Goal: Task Accomplishment & Management: Complete application form

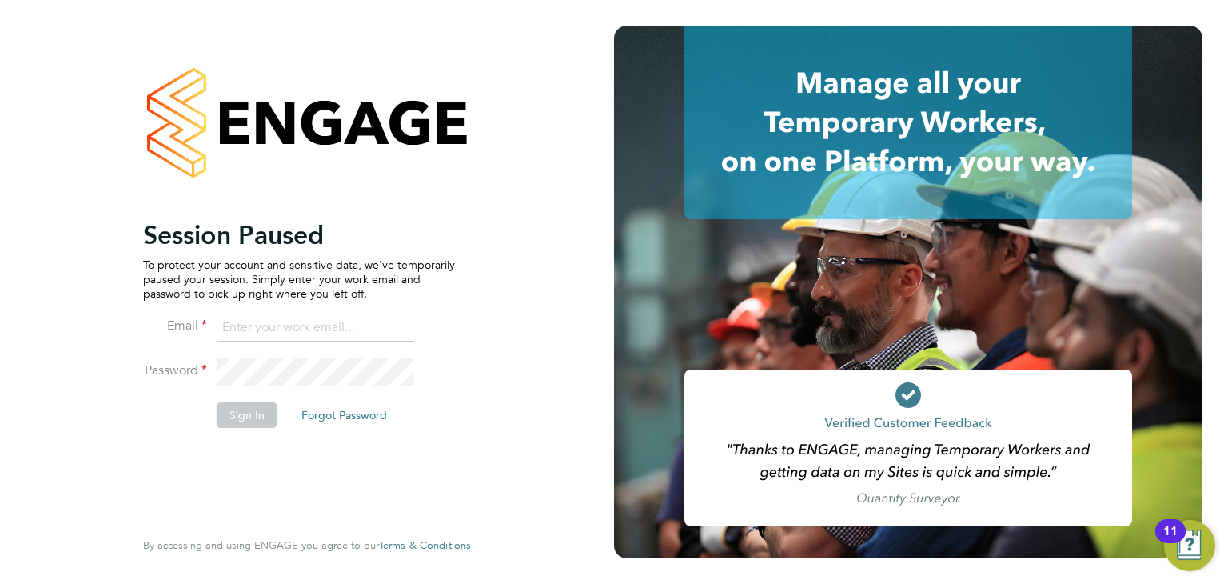
click at [256, 336] on input at bounding box center [315, 327] width 197 height 29
type input "[PERSON_NAME][EMAIL_ADDRESS][DOMAIN_NAME]"
click at [250, 416] on button "Sign In" at bounding box center [247, 415] width 61 height 26
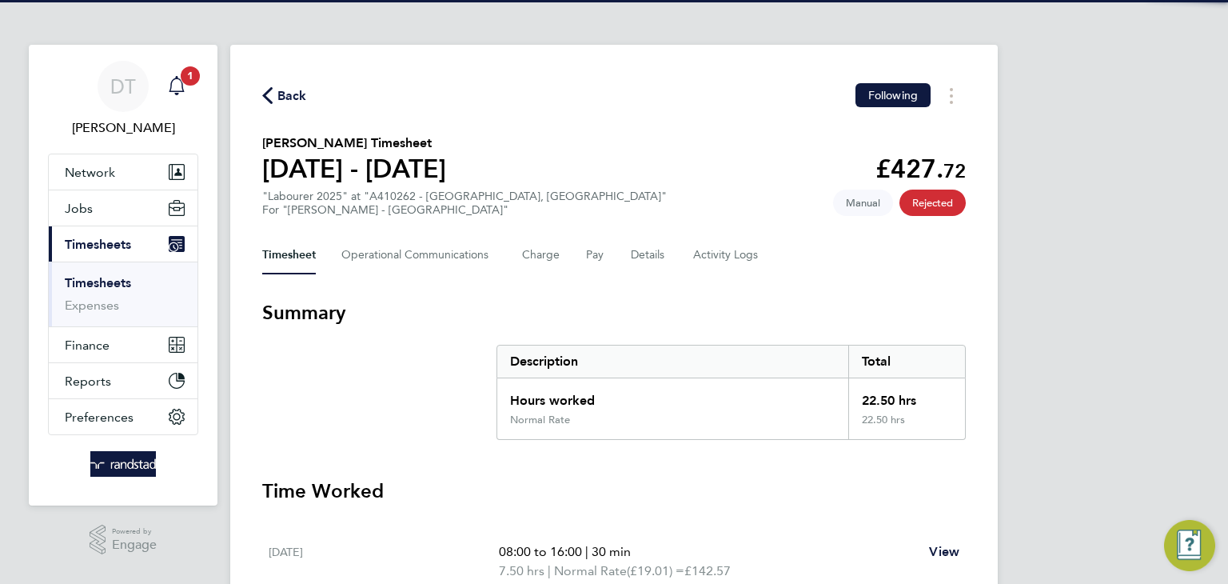
click at [184, 78] on span "1" at bounding box center [190, 75] width 19 height 19
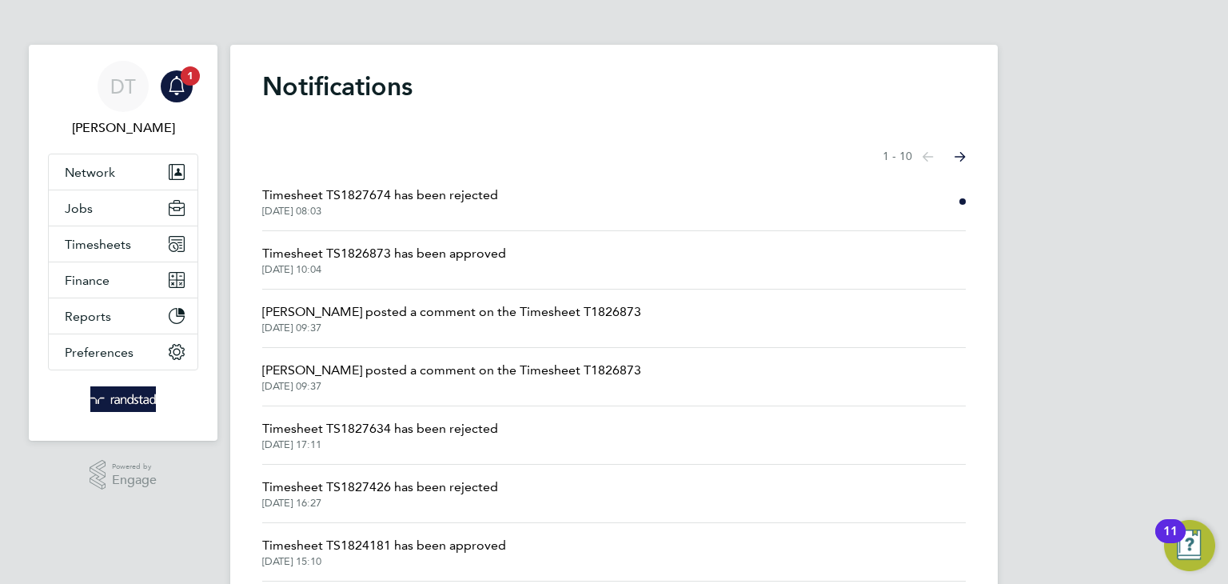
click at [309, 197] on span "Timesheet TS1827674 has been rejected" at bounding box center [380, 194] width 236 height 19
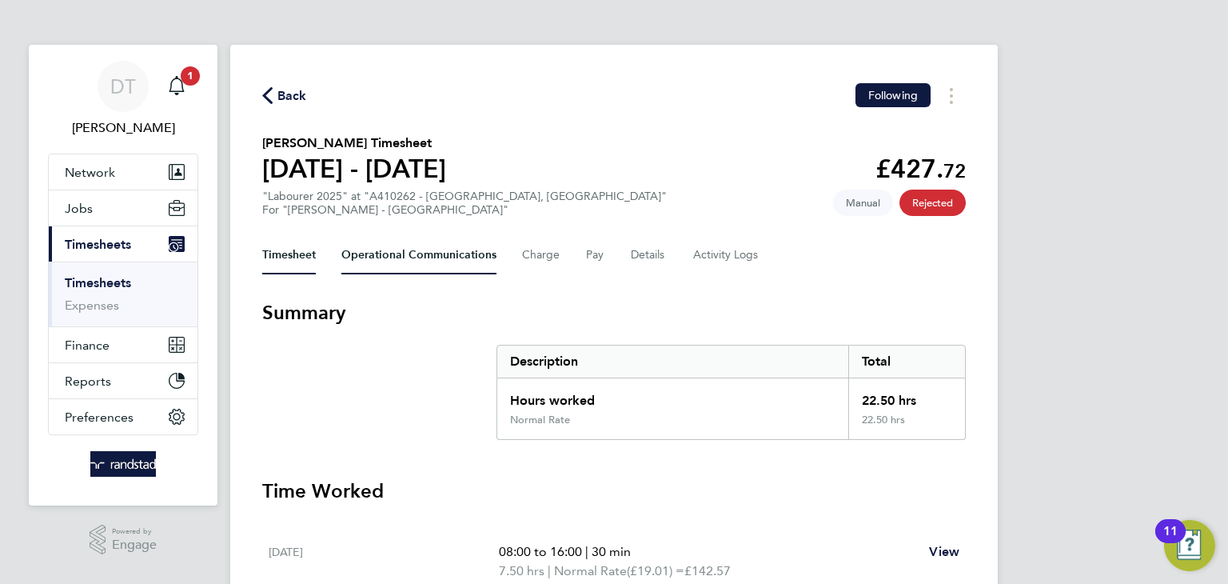
click at [389, 249] on Communications-tab "Operational Communications" at bounding box center [418, 255] width 155 height 38
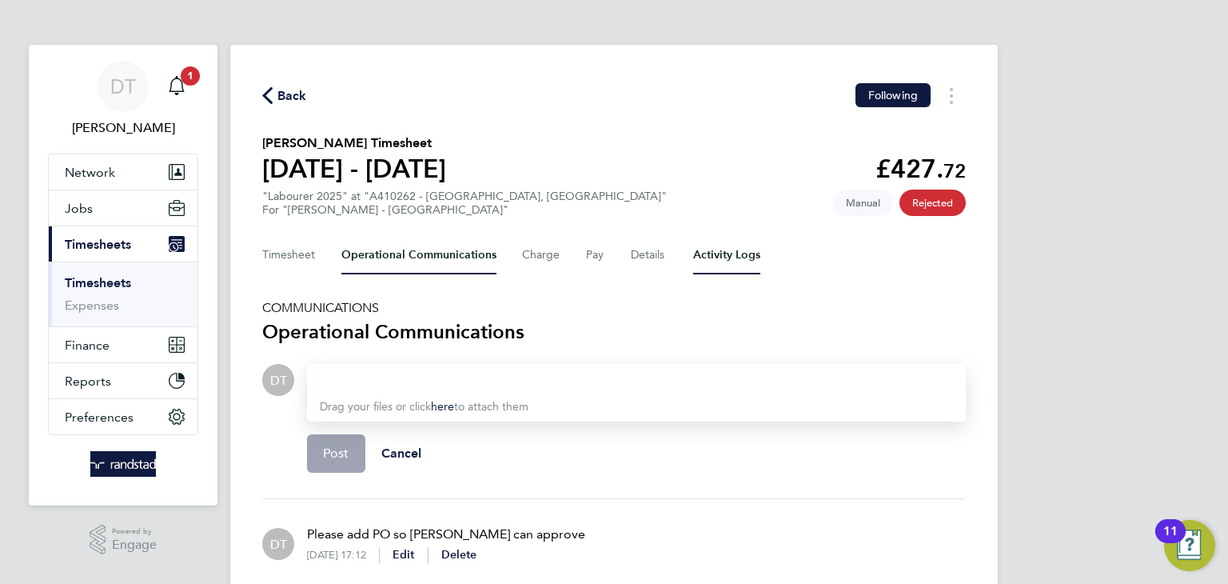
click at [731, 246] on Logs-tab "Activity Logs" at bounding box center [726, 255] width 67 height 38
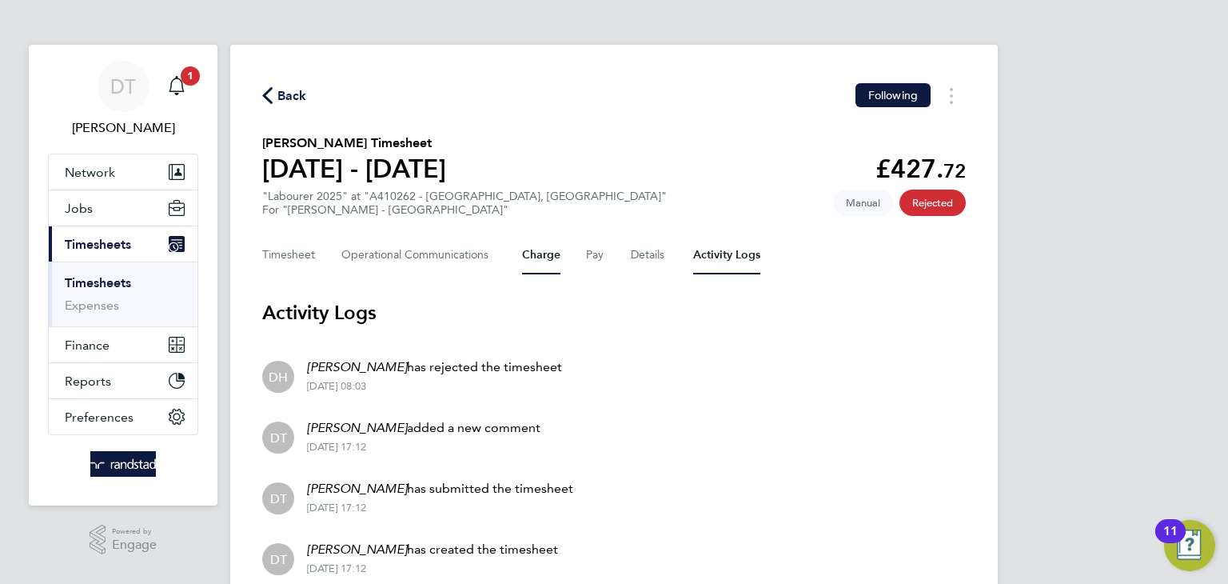
click at [522, 239] on button "Charge" at bounding box center [541, 255] width 38 height 38
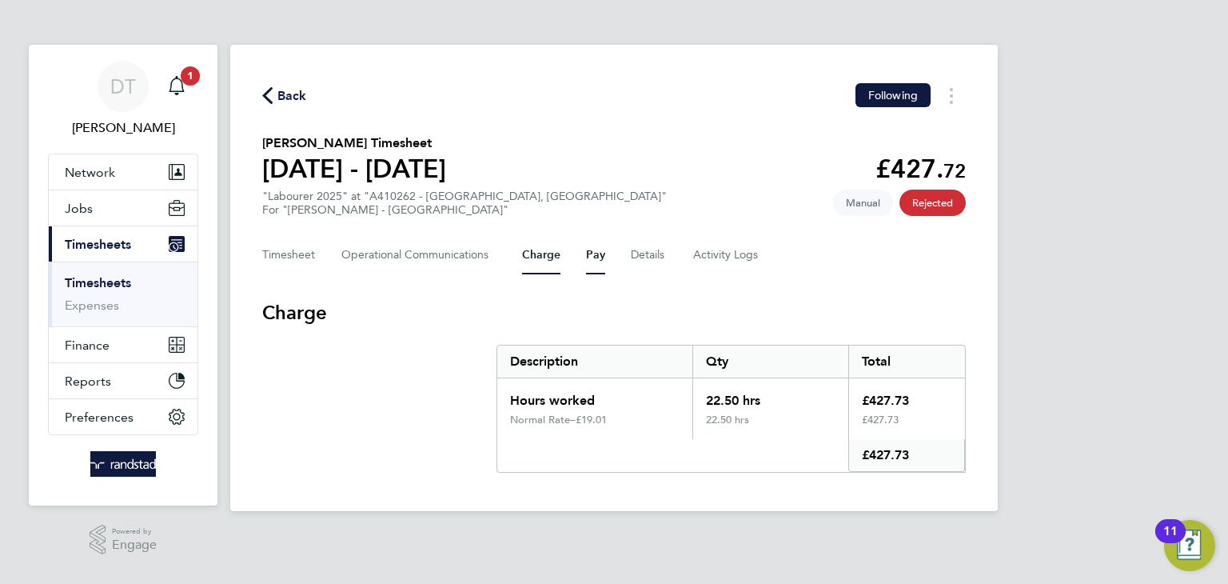
click at [594, 257] on button "Pay" at bounding box center [595, 255] width 19 height 38
click at [277, 256] on button "Timesheet" at bounding box center [289, 255] width 54 height 38
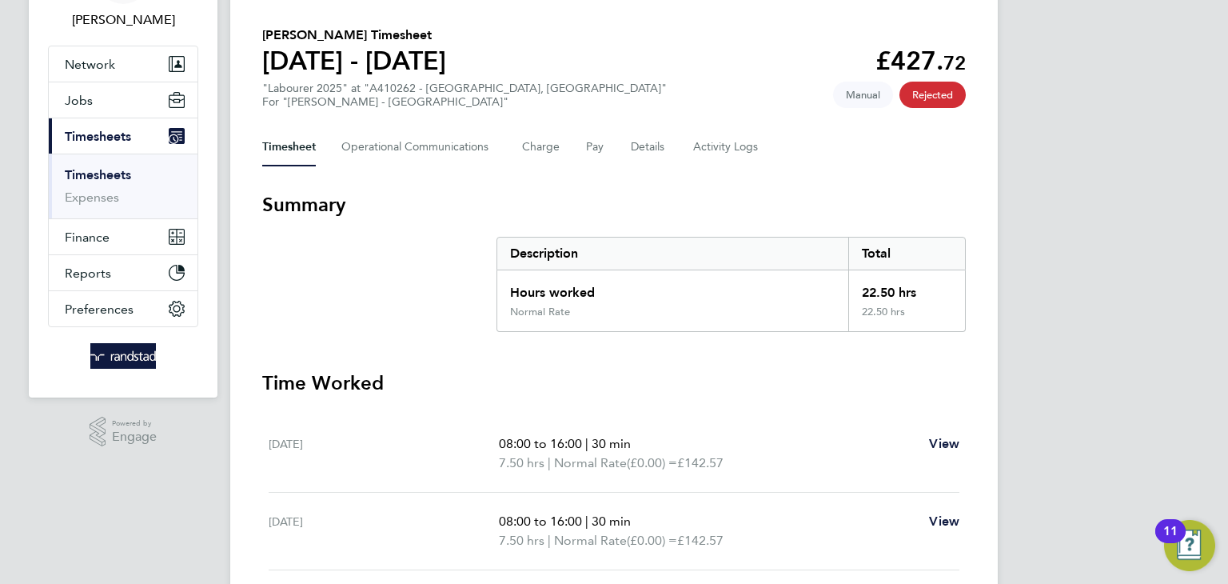
scroll to position [106, 0]
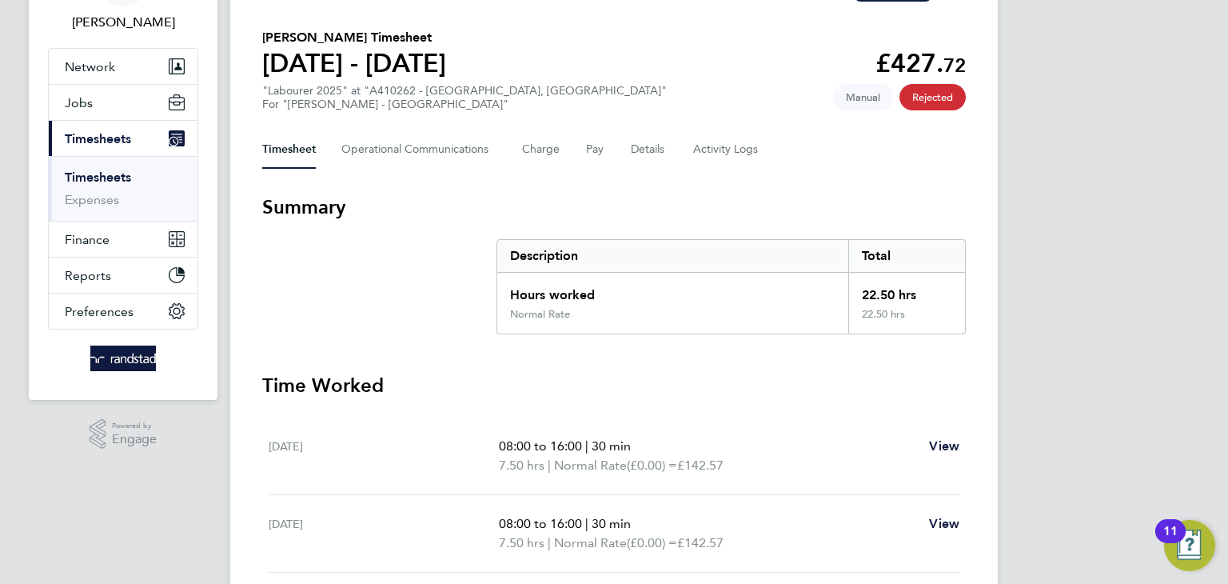
click at [666, 154] on div "Timesheet Operational Communications Charge Pay Details Activity Logs" at bounding box center [613, 149] width 703 height 38
click at [635, 144] on button "Details" at bounding box center [649, 149] width 37 height 38
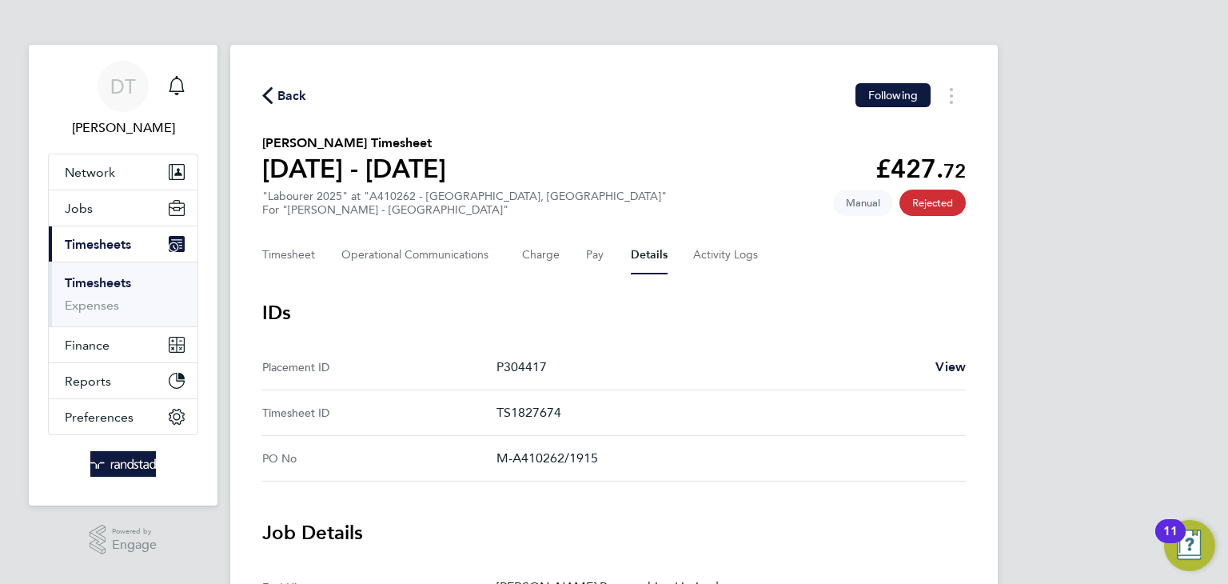
click at [294, 102] on span "Back" at bounding box center [292, 95] width 30 height 19
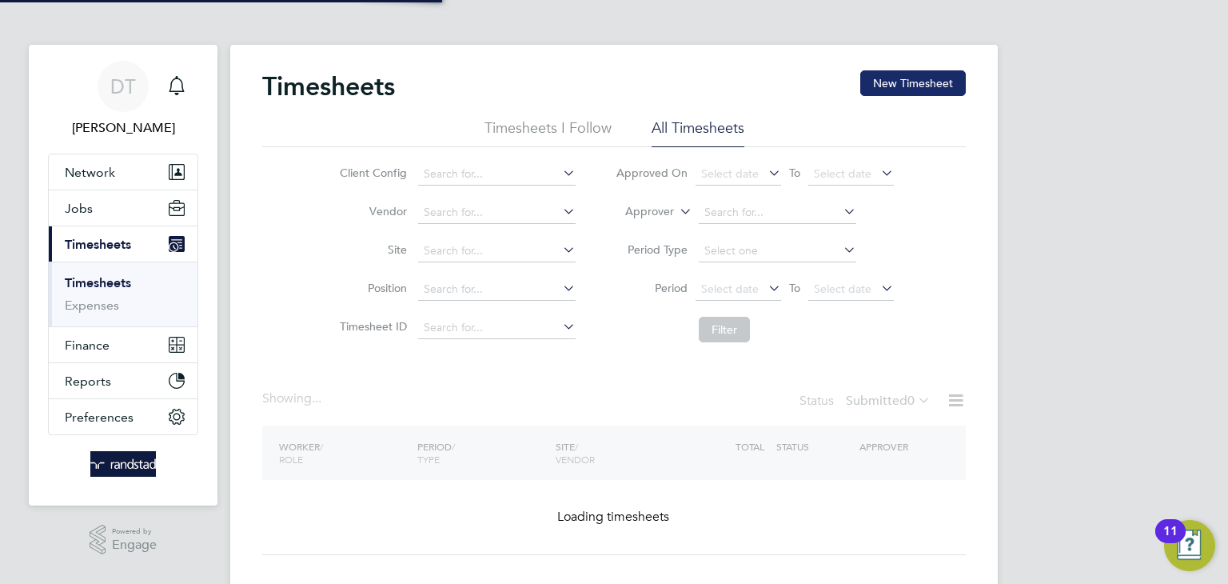
click at [907, 85] on button "New Timesheet" at bounding box center [913, 83] width 106 height 26
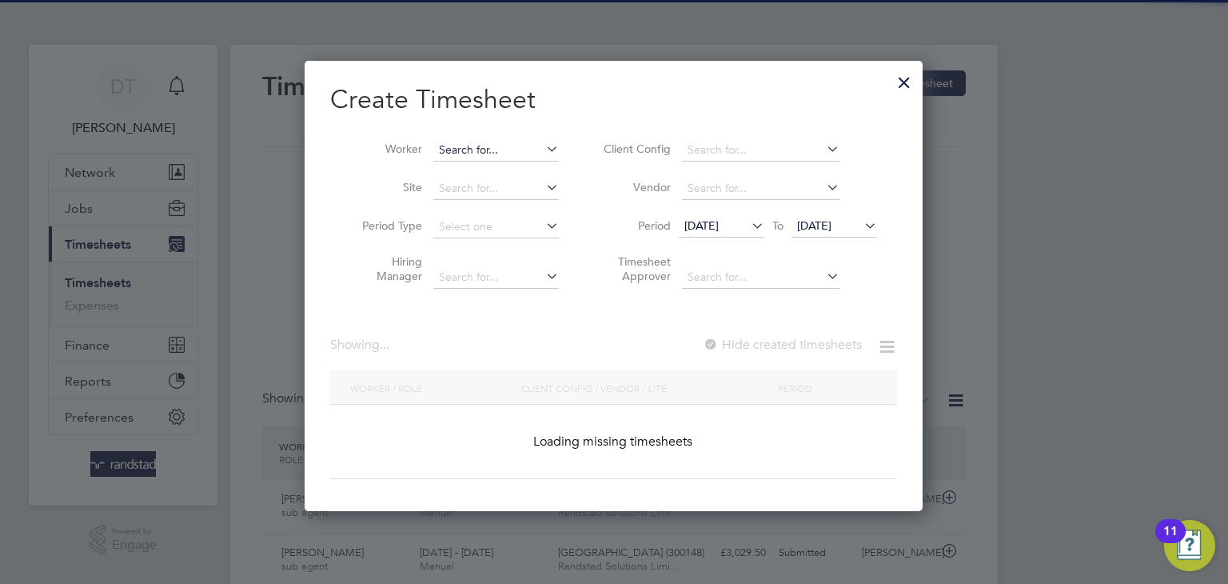
click at [463, 147] on input at bounding box center [495, 150] width 125 height 22
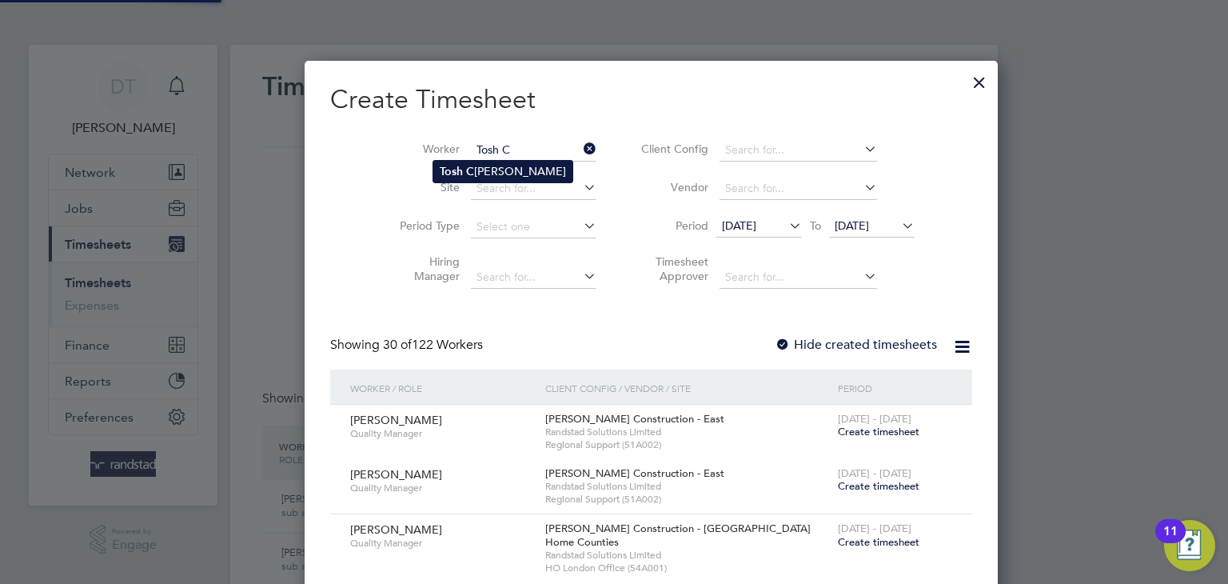
click at [455, 172] on b "Tosh" at bounding box center [451, 172] width 23 height 14
type input "Tosh Cockwell-Walsh"
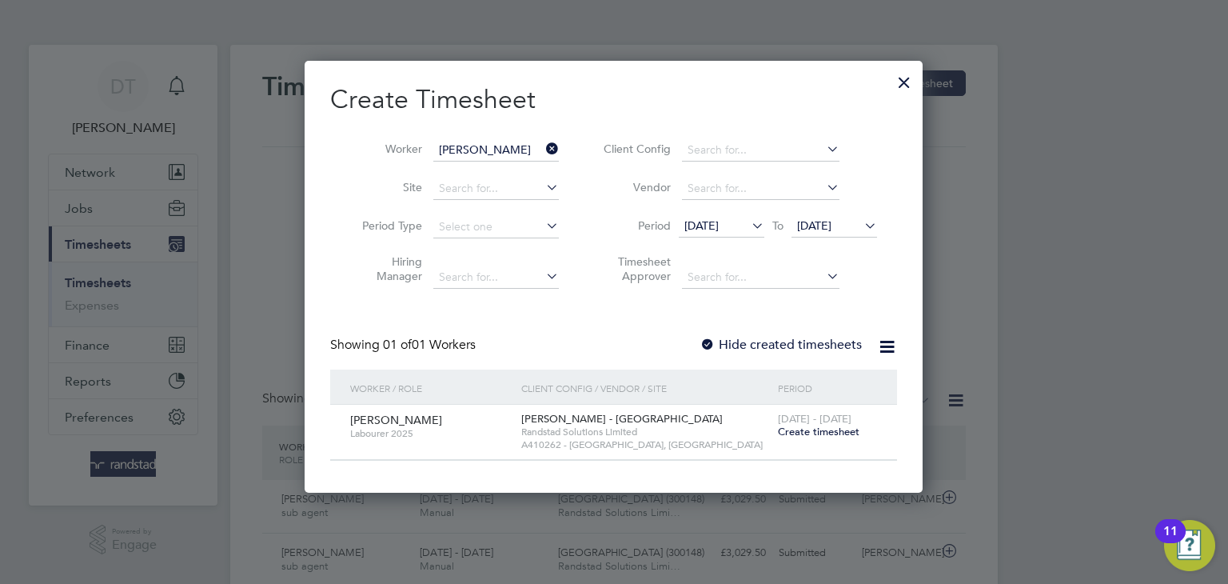
click at [784, 344] on label "Hide created timesheets" at bounding box center [780, 345] width 162 height 16
click at [808, 431] on span "Create timesheet" at bounding box center [819, 431] width 82 height 14
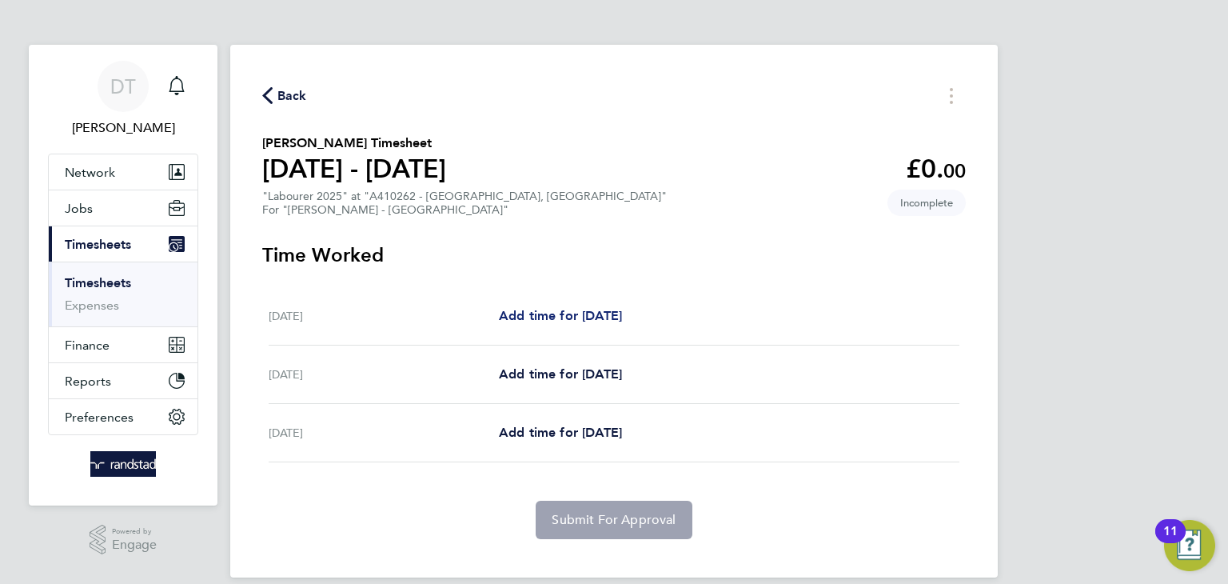
click at [589, 317] on span "Add time for Wed 17 Sep" at bounding box center [560, 315] width 123 height 15
select select "60"
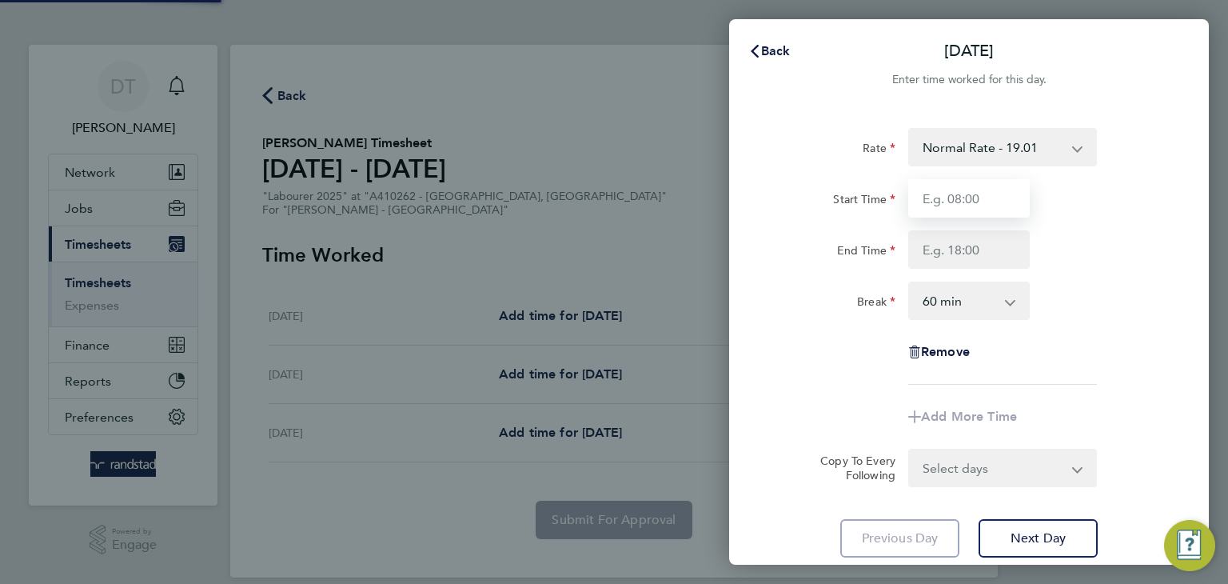
click at [931, 197] on input "Start Time" at bounding box center [969, 198] width 122 height 38
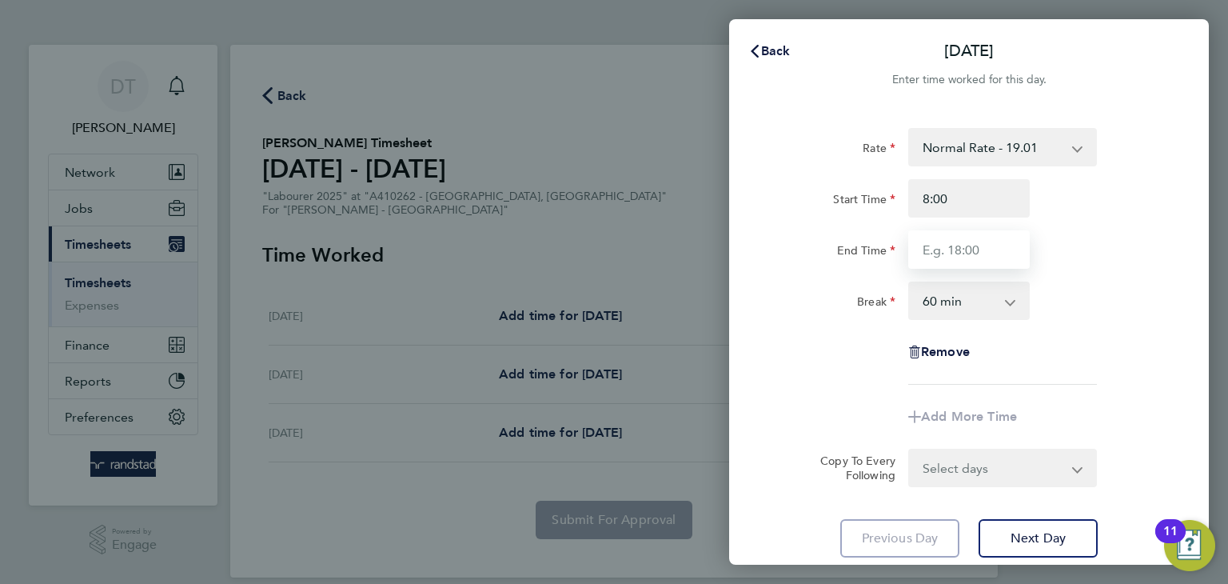
type input "08:00"
type input "16:00"
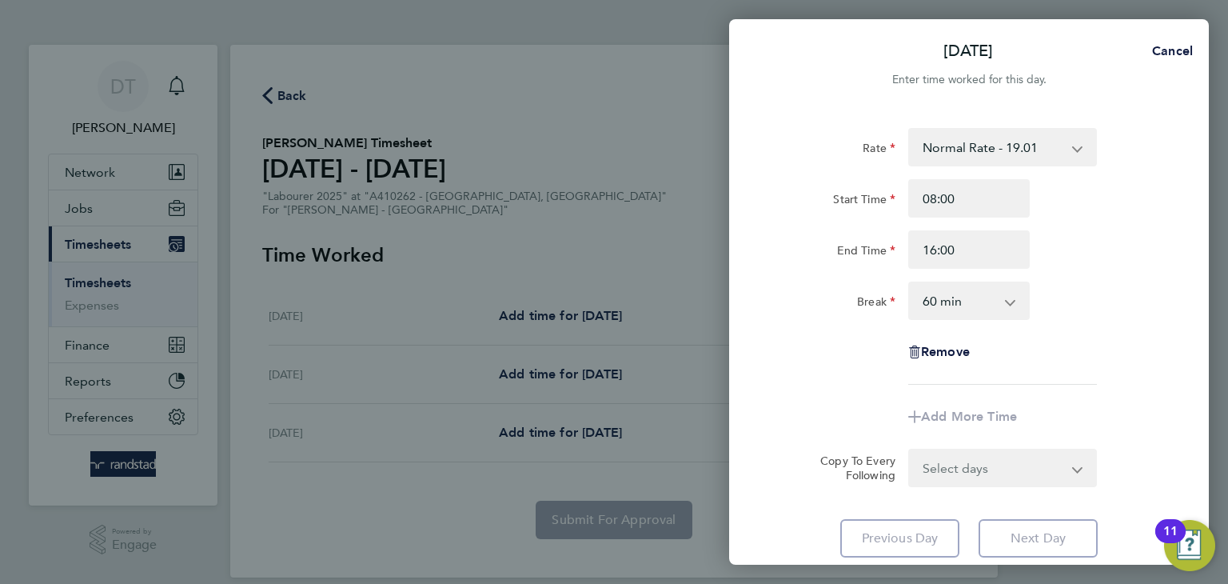
click at [939, 297] on select "0 min 15 min 30 min 45 min 60 min 75 min 90 min" at bounding box center [959, 300] width 99 height 35
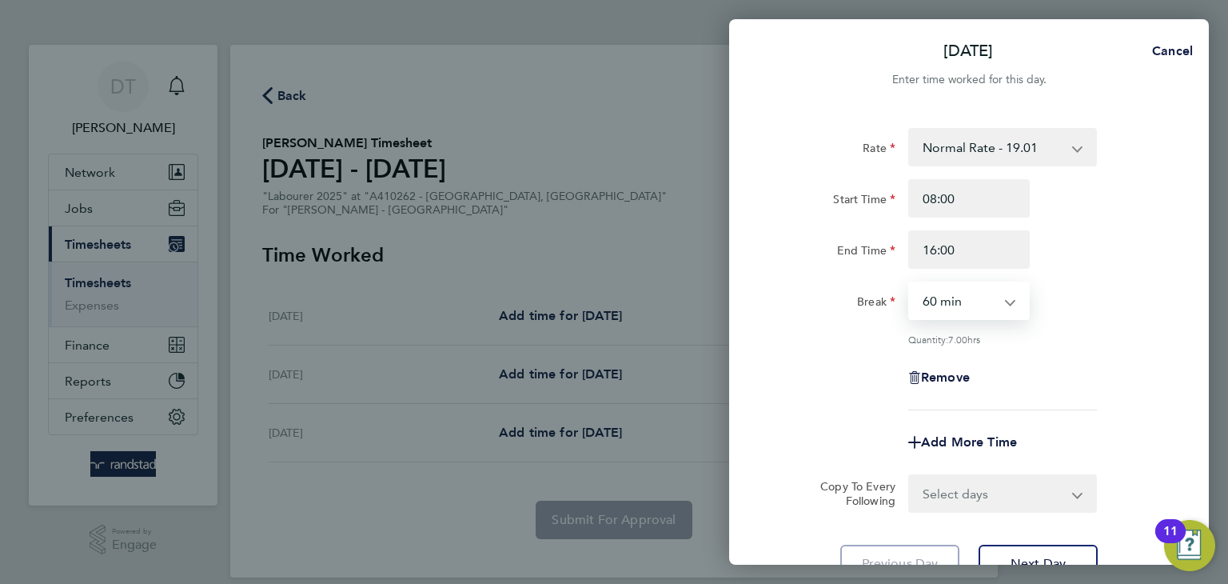
select select "30"
click at [910, 283] on select "0 min 15 min 30 min 45 min 60 min 75 min 90 min" at bounding box center [959, 300] width 99 height 35
click at [863, 383] on div "Remove" at bounding box center [968, 377] width 403 height 38
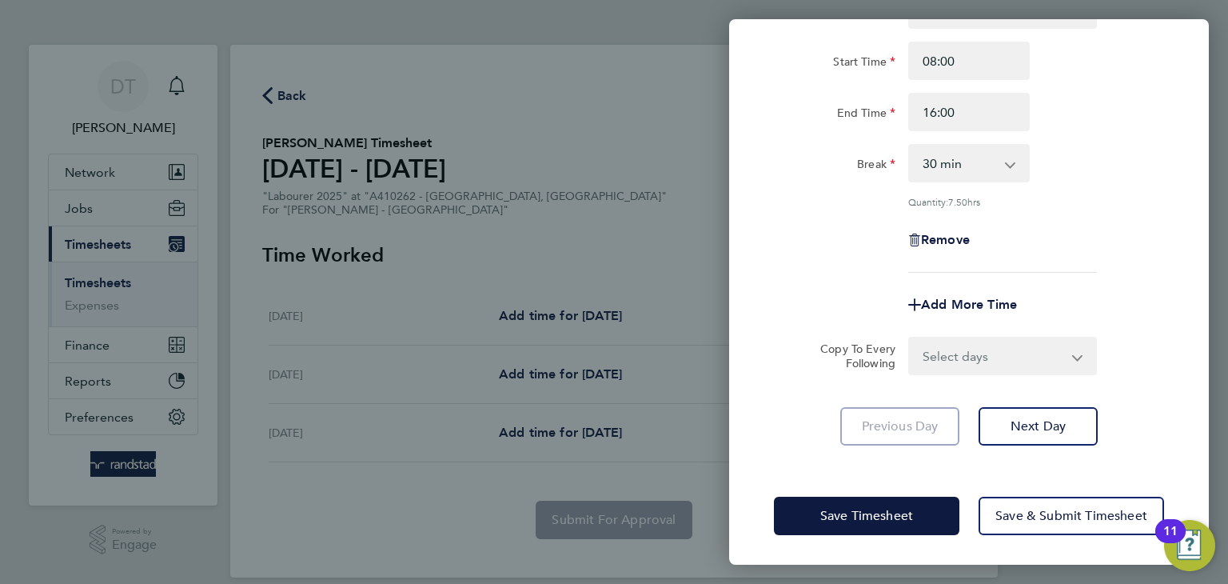
click at [955, 355] on select "Select days Day Thursday Friday" at bounding box center [994, 355] width 168 height 35
select select "DAY"
click at [910, 338] on select "Select days Day Thursday Friday" at bounding box center [994, 355] width 168 height 35
select select "2025-09-19"
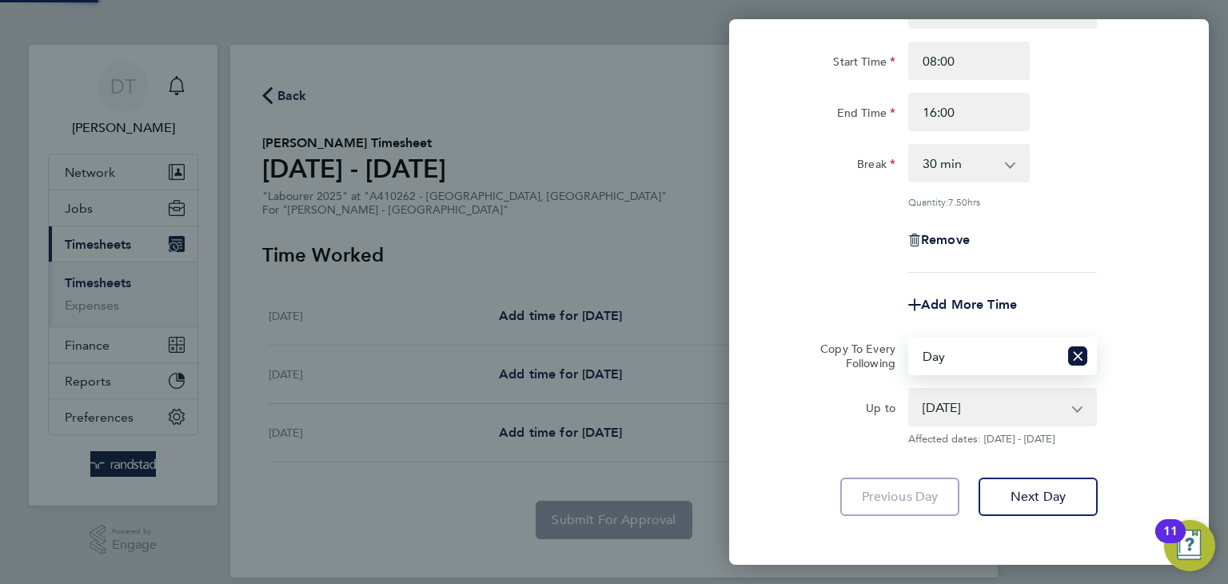
click at [816, 337] on div "Copy To Every Following" at bounding box center [851, 356] width 101 height 38
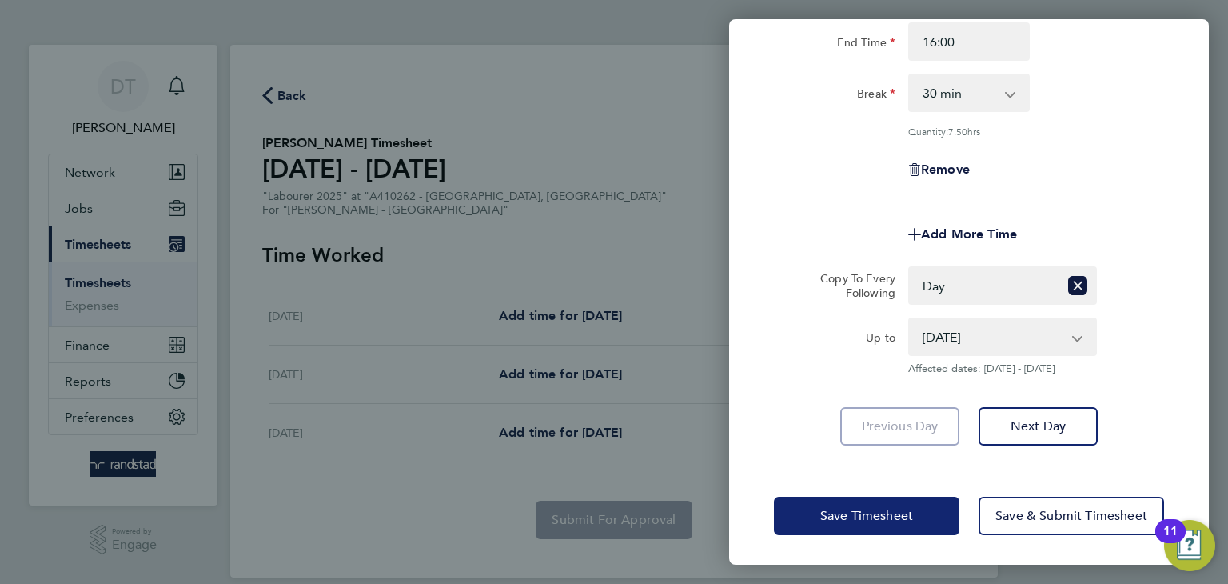
click at [835, 508] on span "Save Timesheet" at bounding box center [866, 516] width 93 height 16
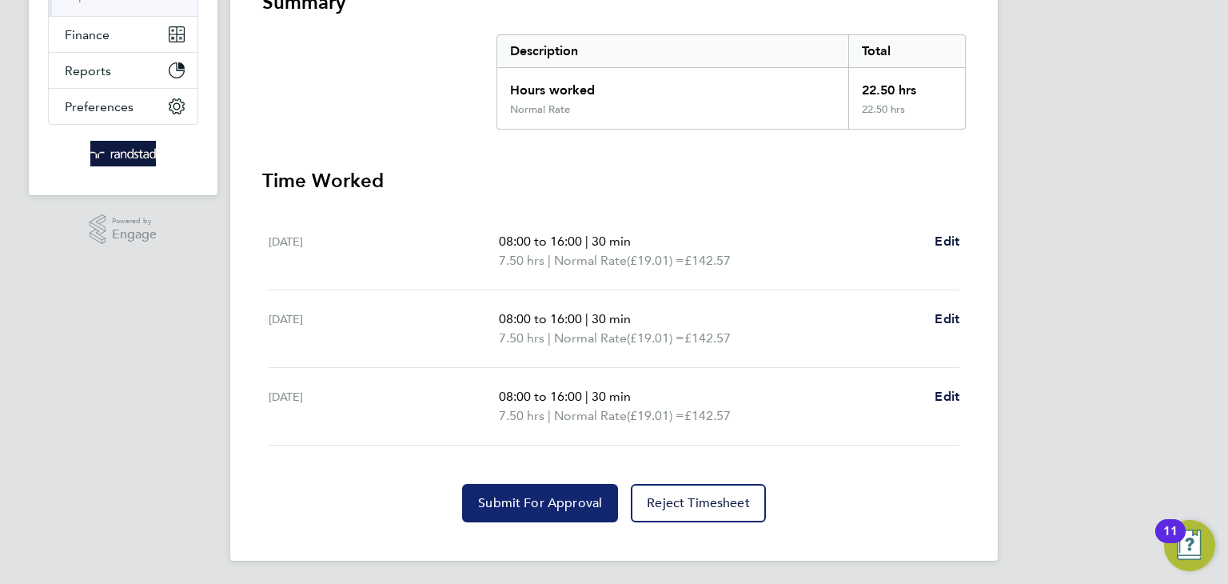
click at [506, 496] on span "Submit For Approval" at bounding box center [540, 503] width 124 height 16
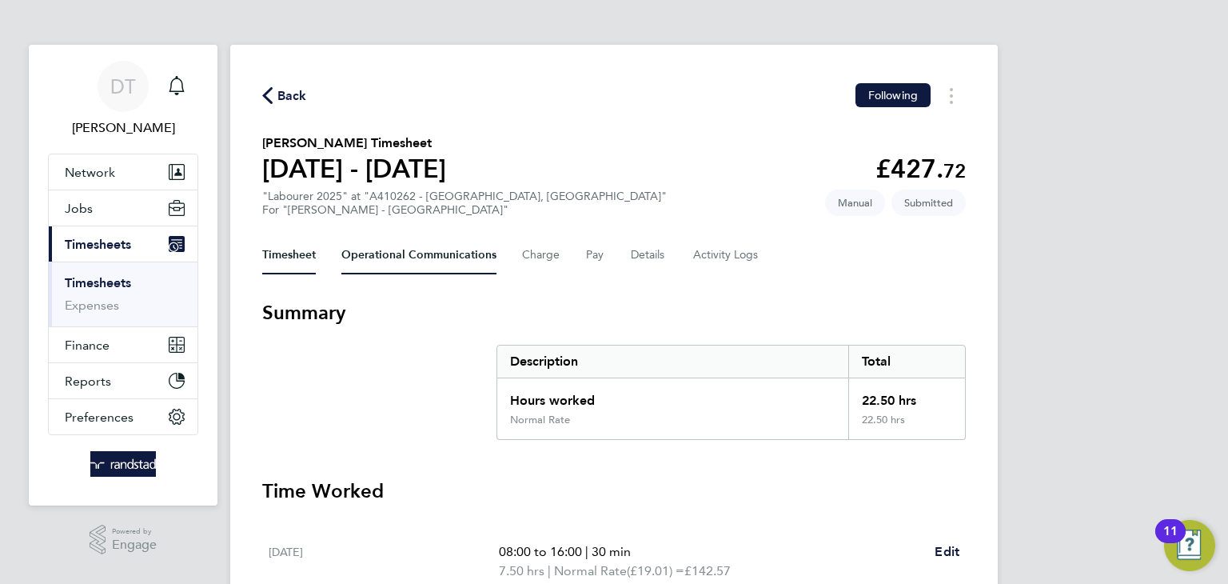
click at [379, 262] on Communications-tab "Operational Communications" at bounding box center [418, 255] width 155 height 38
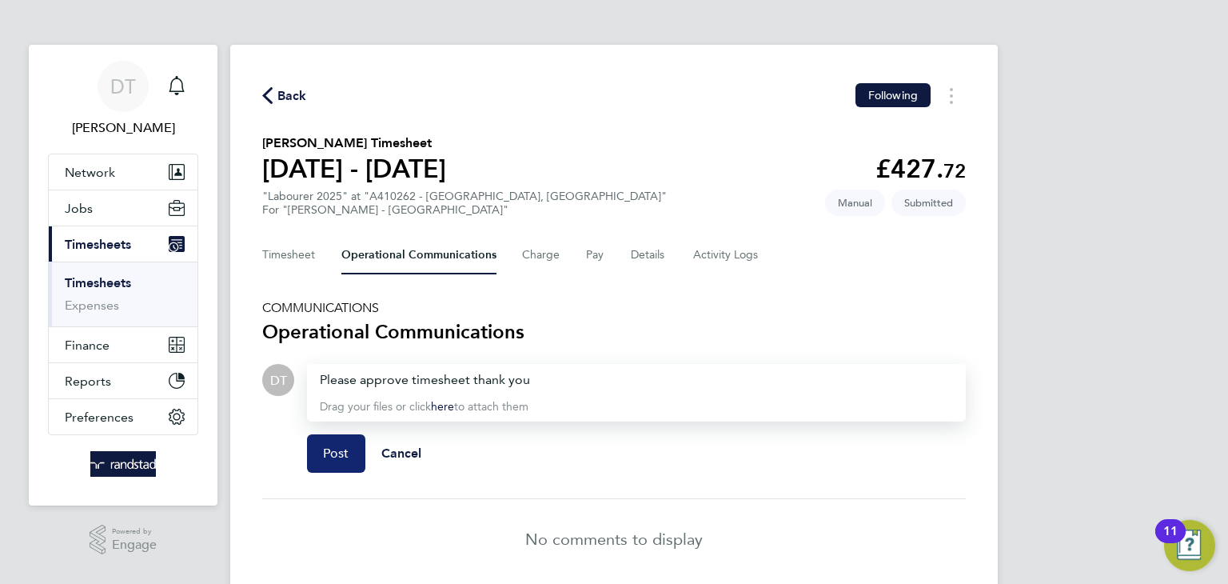
click at [339, 449] on span "Post" at bounding box center [336, 453] width 26 height 16
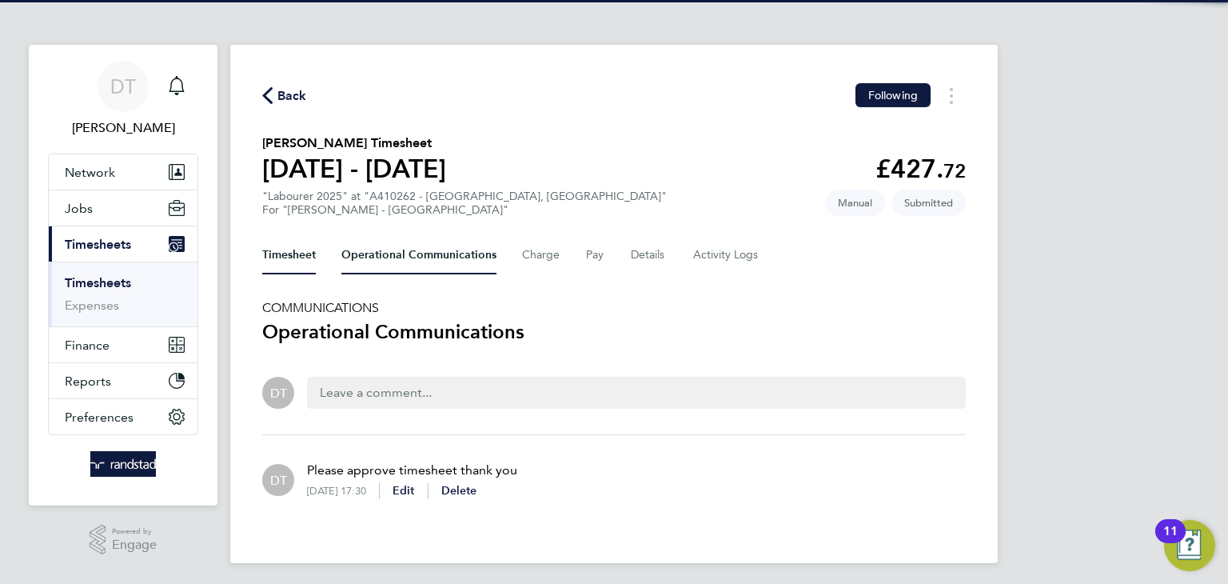
click at [292, 267] on button "Timesheet" at bounding box center [289, 255] width 54 height 38
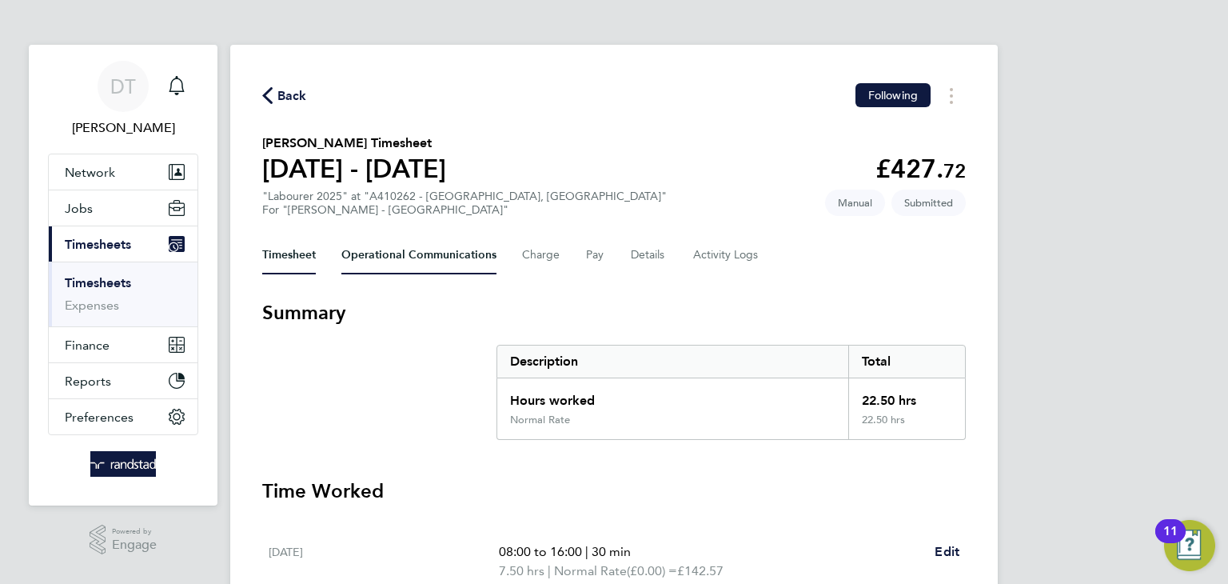
click at [416, 263] on Communications-tab "Operational Communications" at bounding box center [418, 255] width 155 height 38
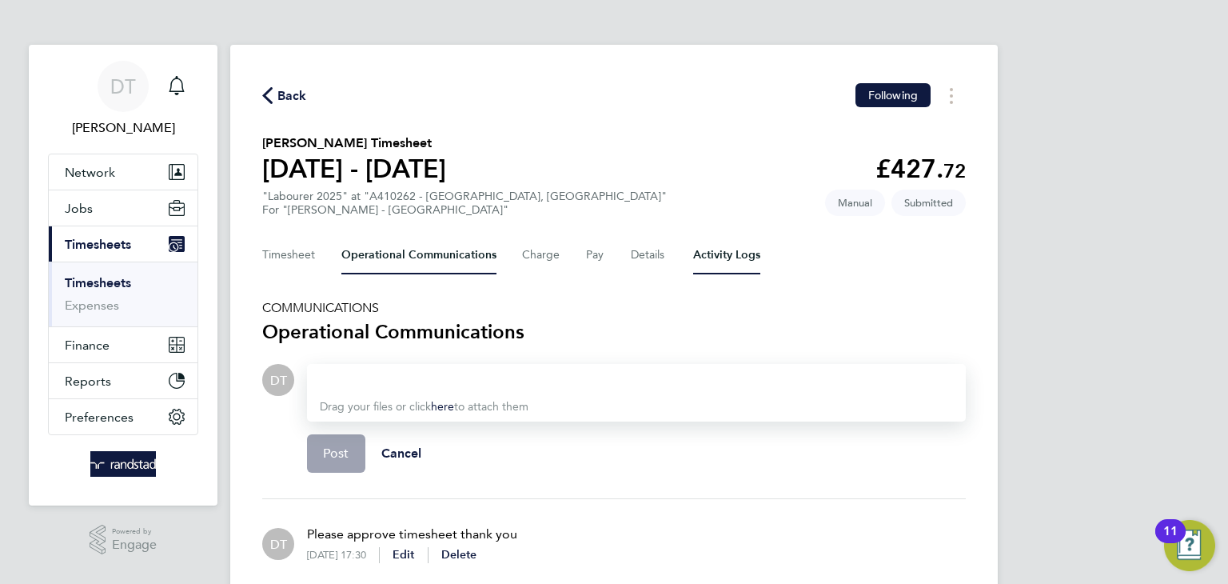
click at [723, 257] on Logs-tab "Activity Logs" at bounding box center [726, 255] width 67 height 38
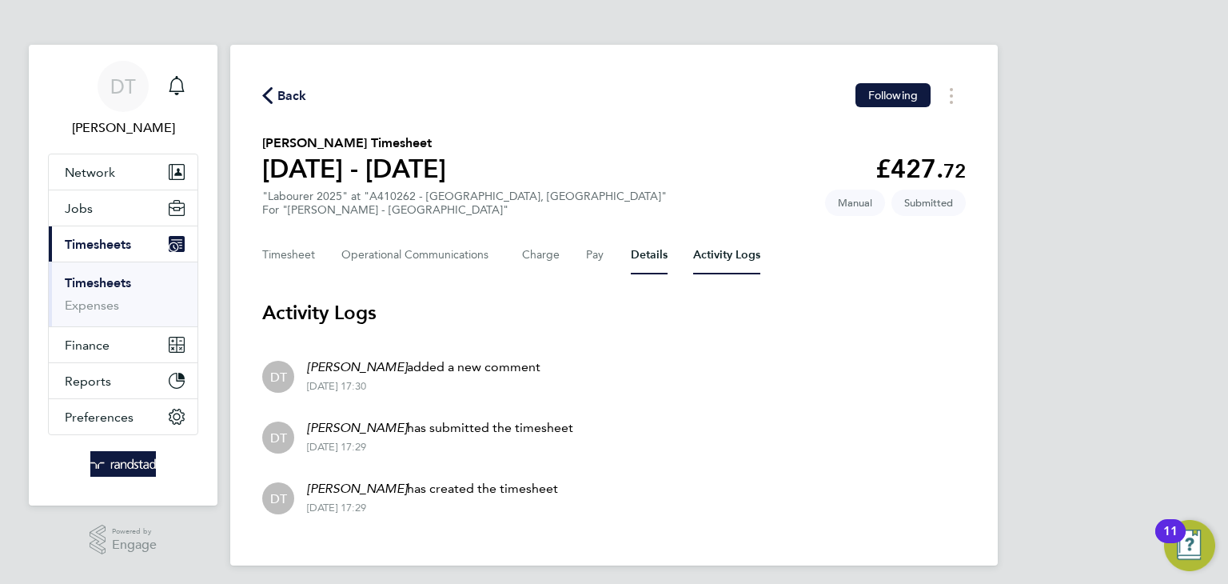
click at [644, 238] on button "Details" at bounding box center [649, 255] width 37 height 38
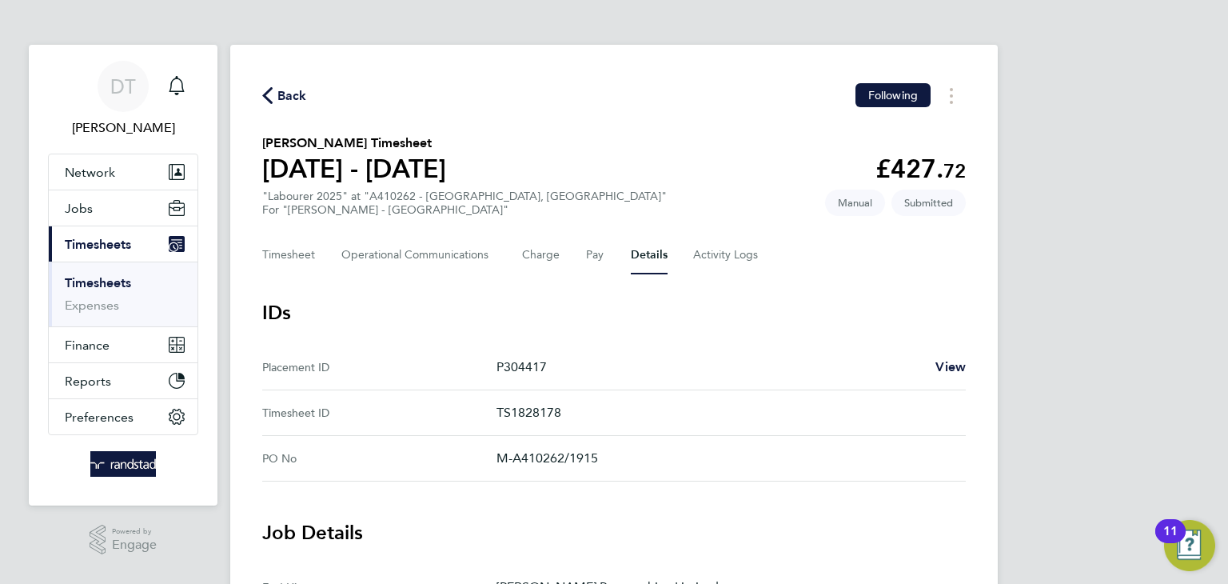
click at [300, 90] on span "Back" at bounding box center [292, 95] width 30 height 19
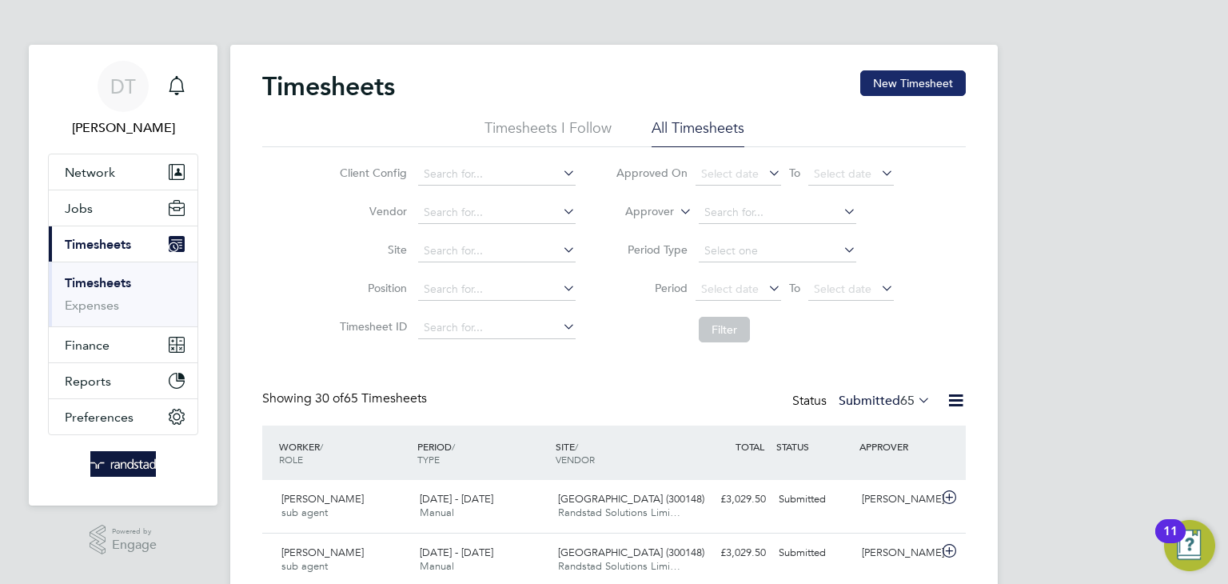
click at [900, 74] on button "New Timesheet" at bounding box center [913, 83] width 106 height 26
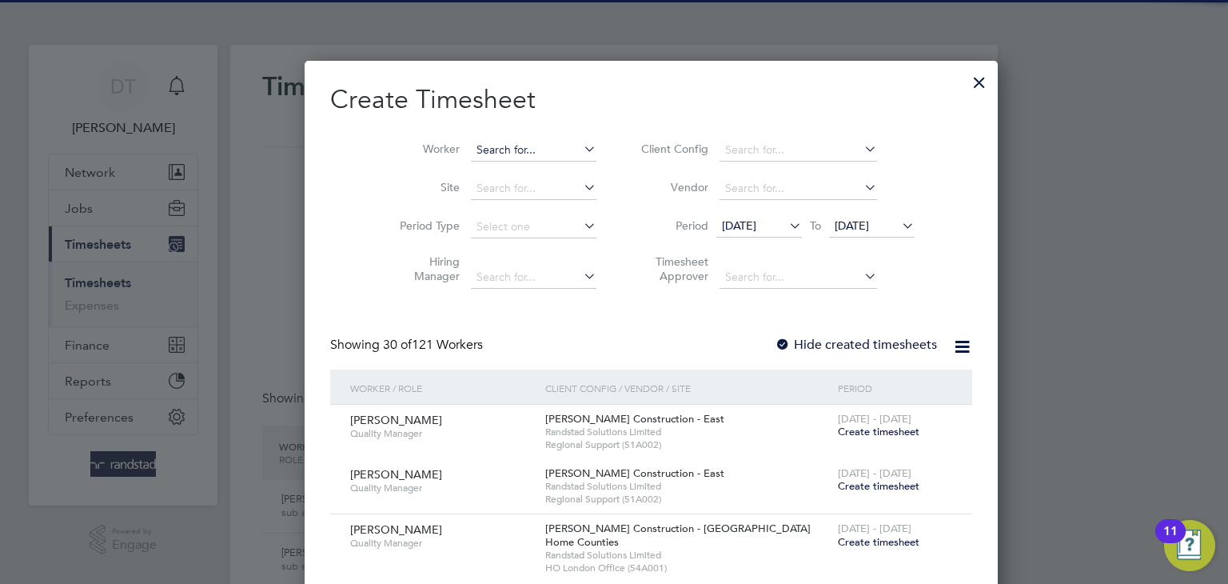
click at [489, 155] on input at bounding box center [533, 150] width 125 height 22
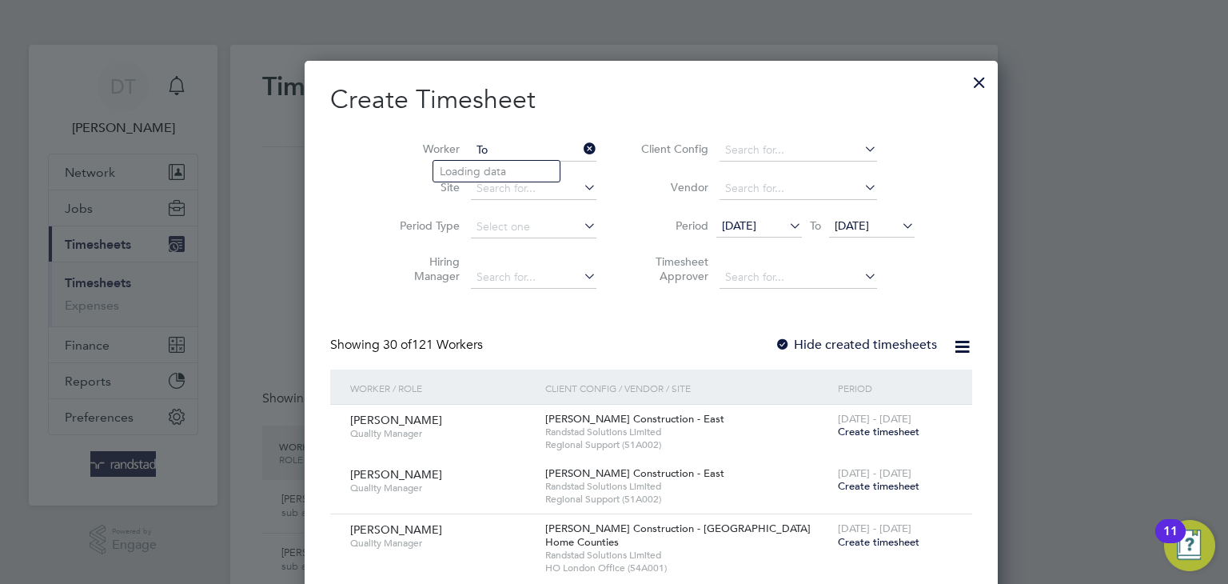
type input "T"
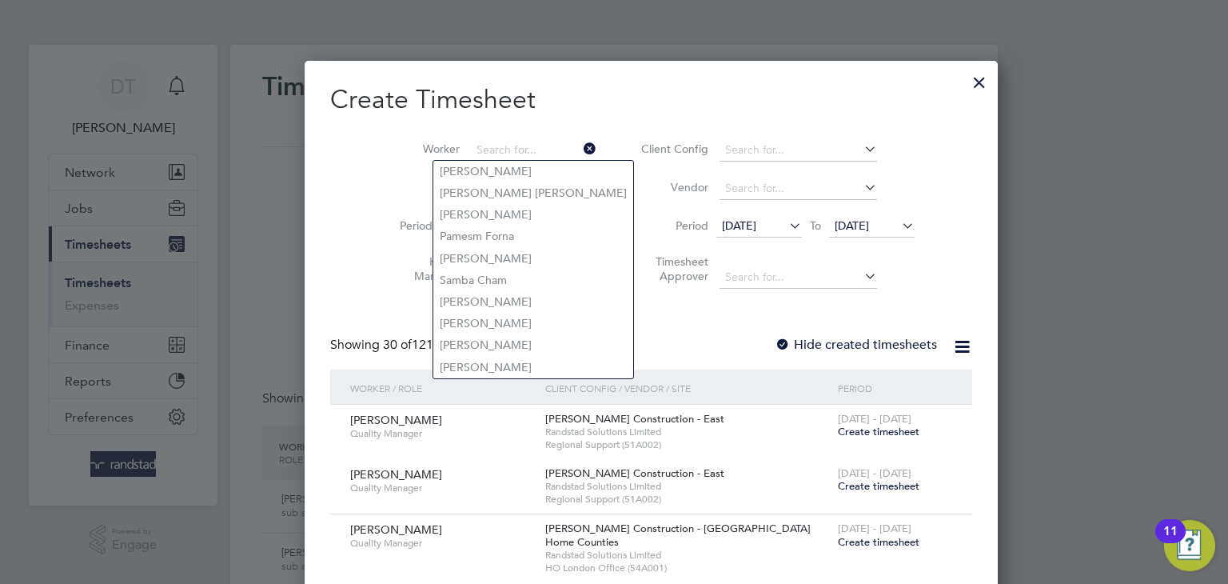
click at [965, 81] on div at bounding box center [979, 78] width 29 height 29
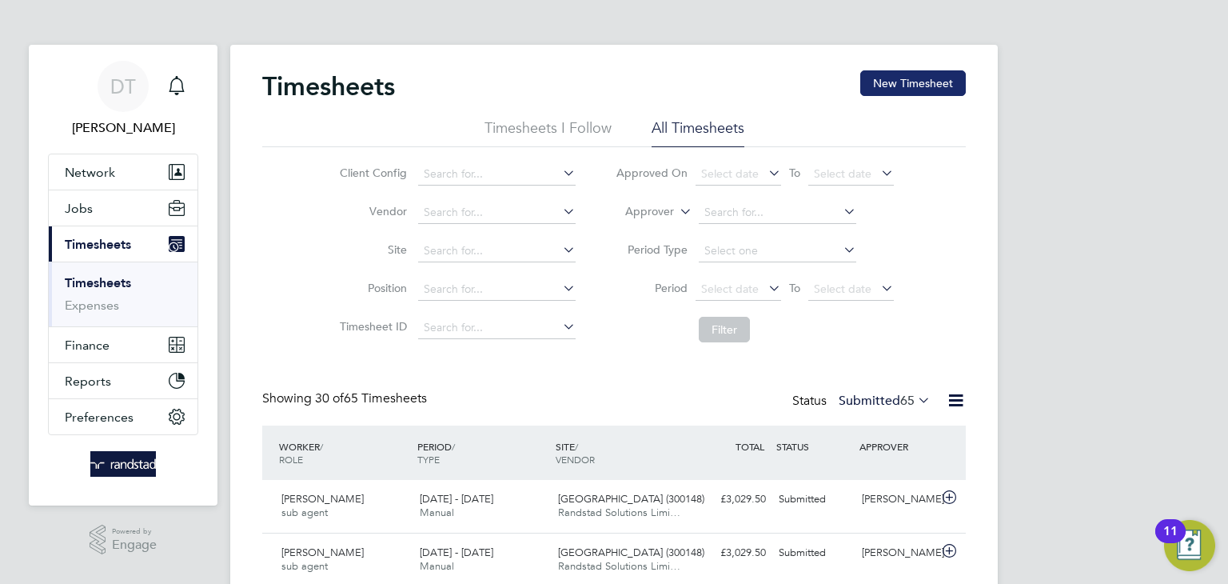
click at [893, 76] on button "New Timesheet" at bounding box center [913, 83] width 106 height 26
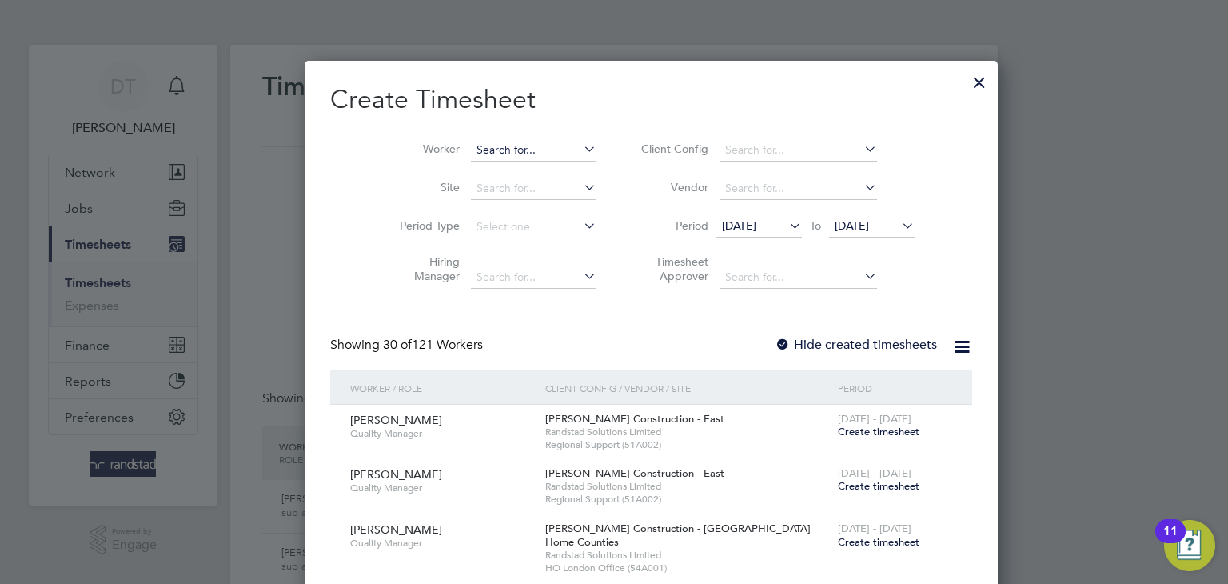
click at [471, 157] on input at bounding box center [533, 150] width 125 height 22
click at [456, 173] on b "Marius" at bounding box center [486, 172] width 93 height 14
type input "Marius Ilicea"
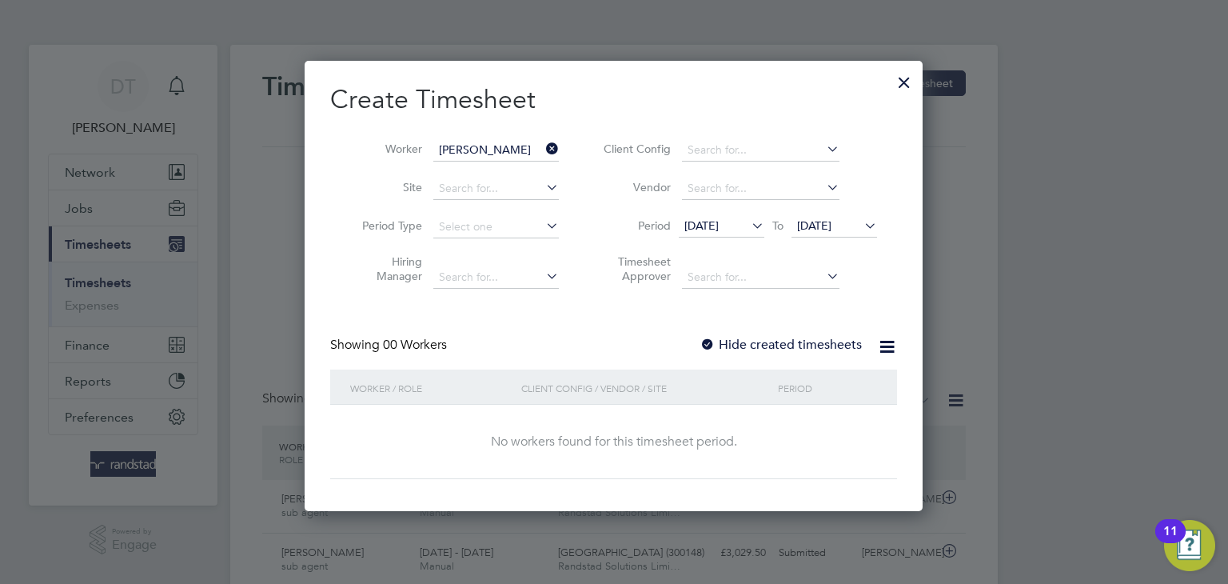
click at [728, 343] on label "Hide created timesheets" at bounding box center [780, 345] width 162 height 16
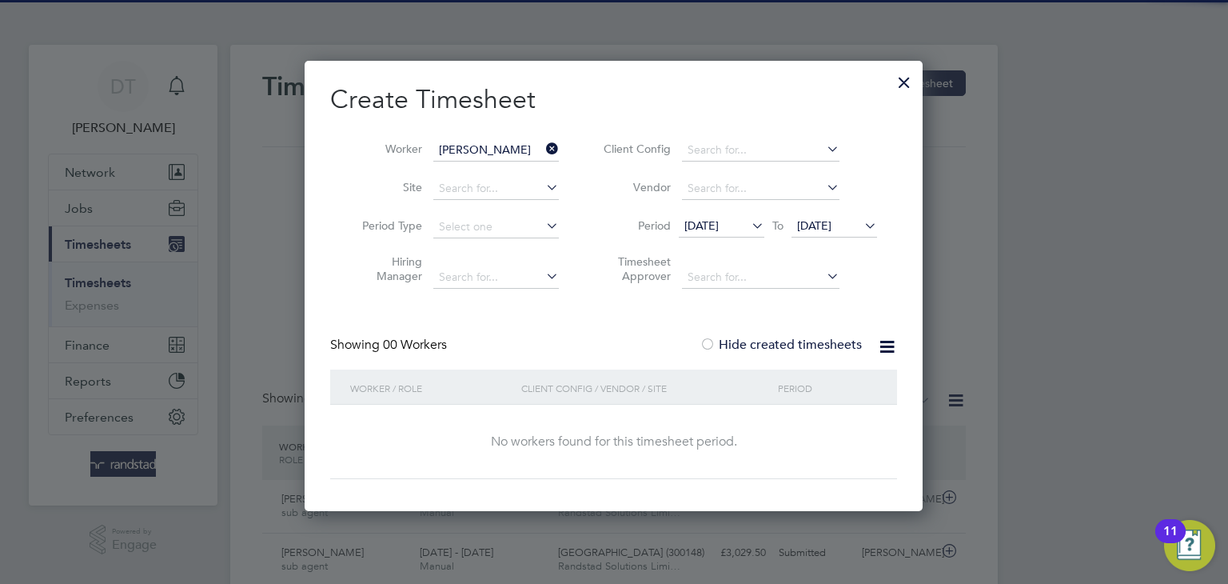
click at [807, 234] on span "18 Sep 2025" at bounding box center [834, 227] width 86 height 22
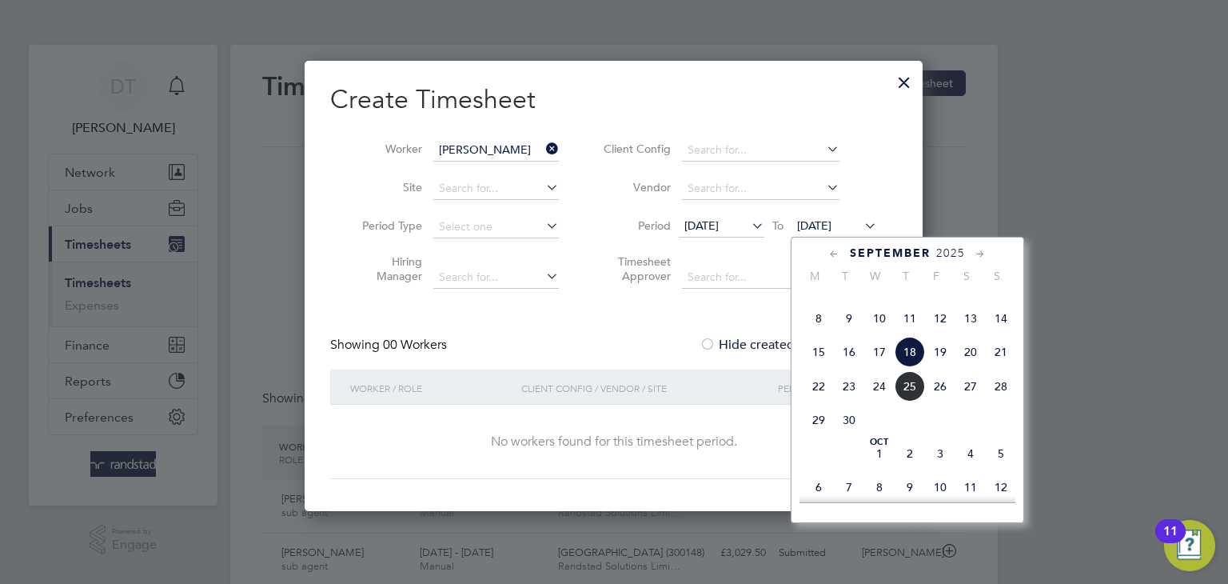
click at [904, 401] on span "25" at bounding box center [909, 386] width 30 height 30
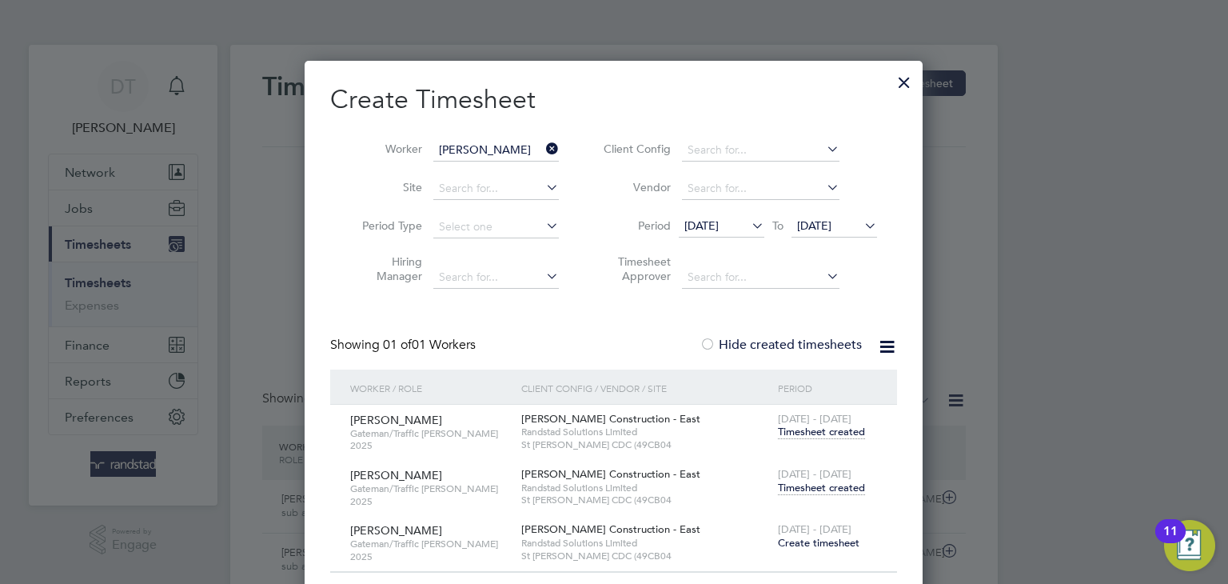
click at [803, 488] on span "Timesheet created" at bounding box center [821, 487] width 87 height 14
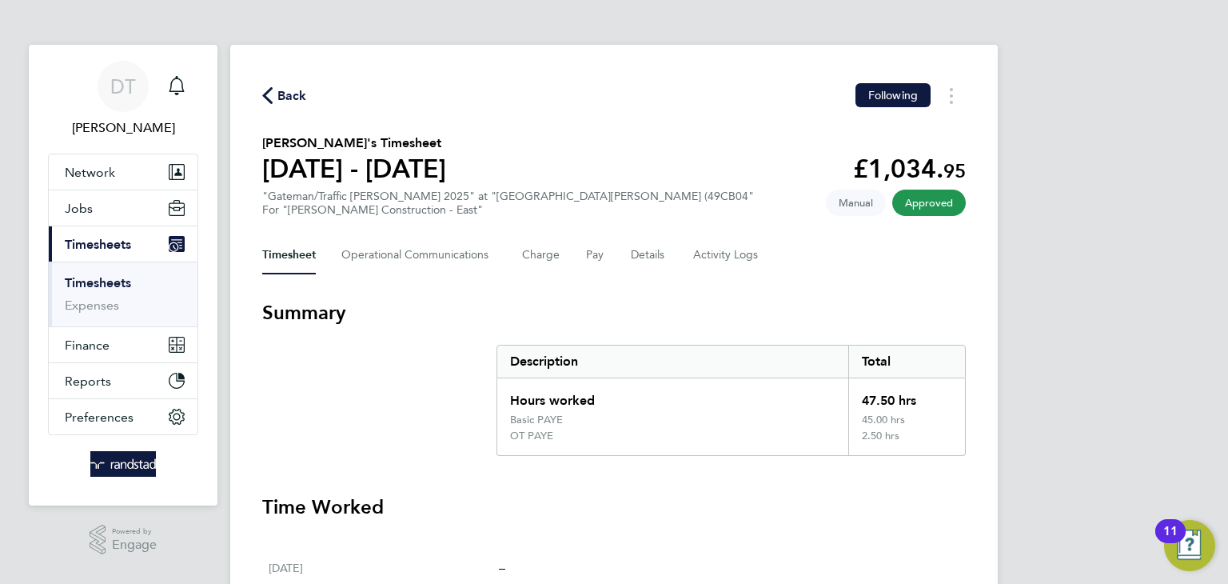
click at [278, 90] on span "Back" at bounding box center [292, 95] width 30 height 19
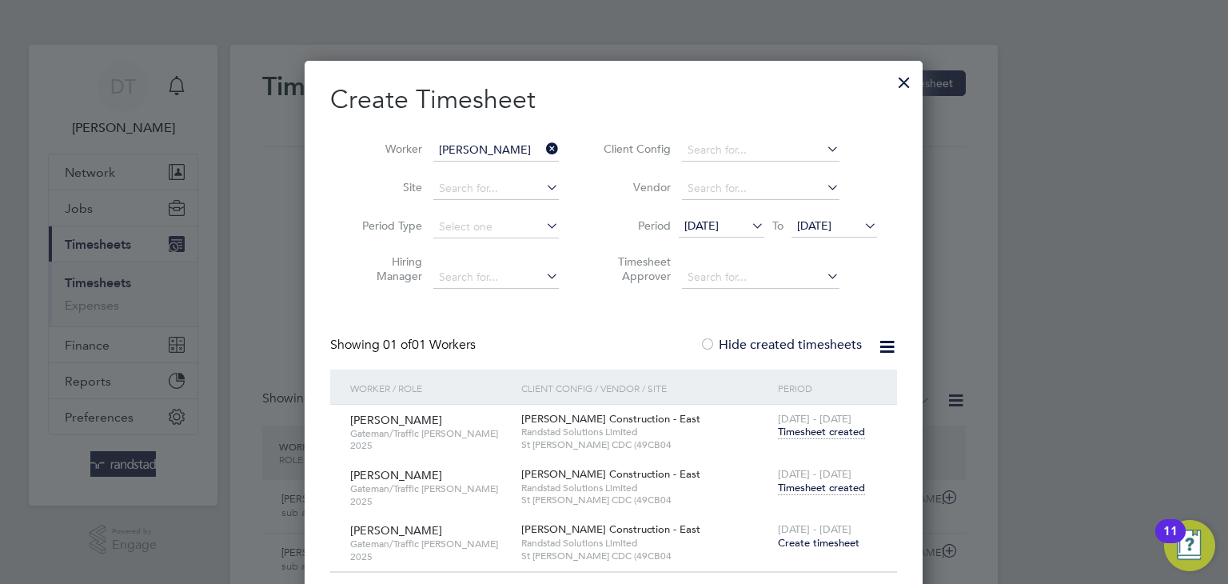
click at [898, 72] on div at bounding box center [904, 78] width 29 height 29
